Goal: Transaction & Acquisition: Purchase product/service

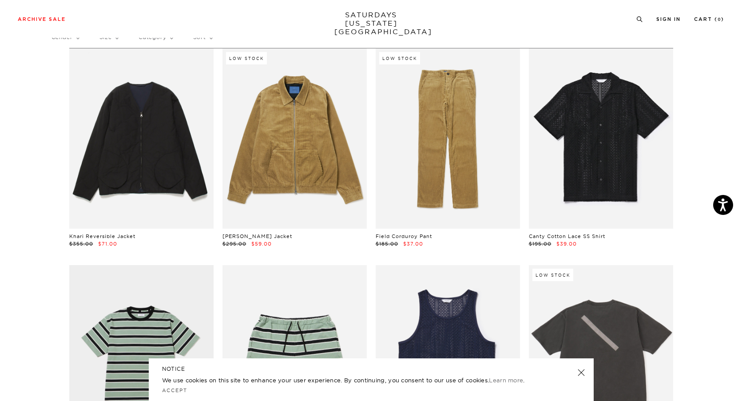
scroll to position [135, 0]
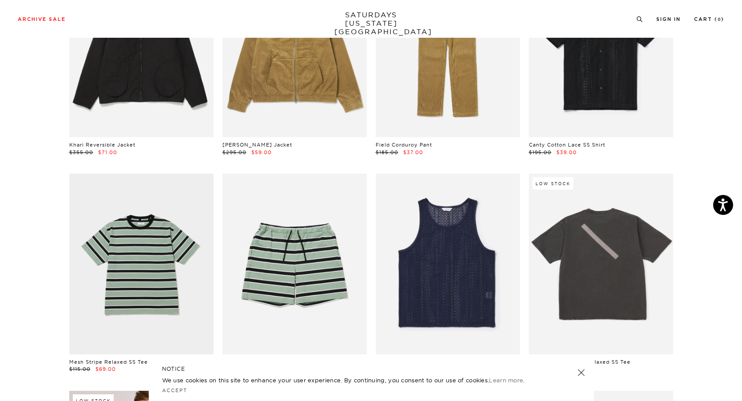
click at [584, 372] on link at bounding box center [581, 372] width 12 height 12
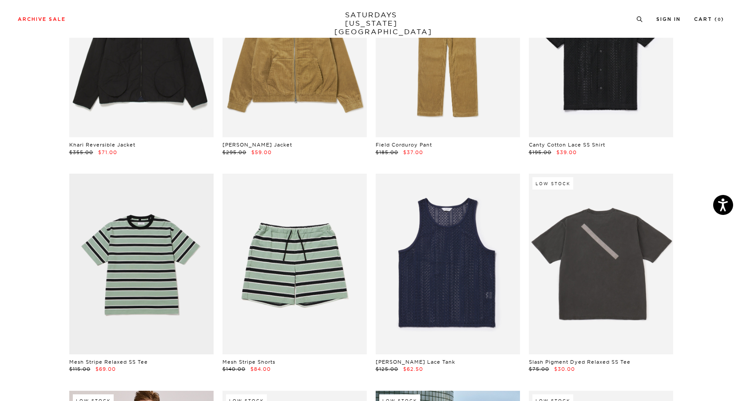
scroll to position [0, 0]
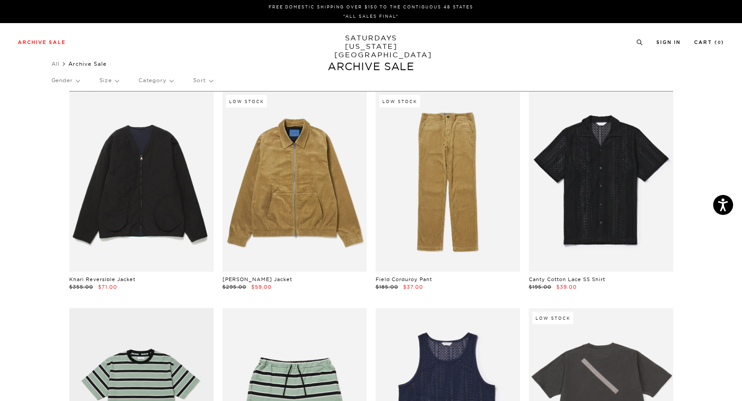
click at [103, 77] on p "Size" at bounding box center [108, 80] width 19 height 20
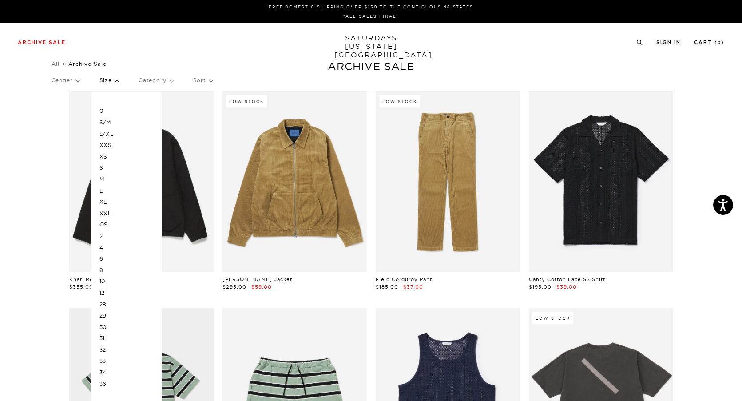
click at [109, 201] on p "XL" at bounding box center [125, 202] width 53 height 12
